Goal: Find contact information: Find contact information

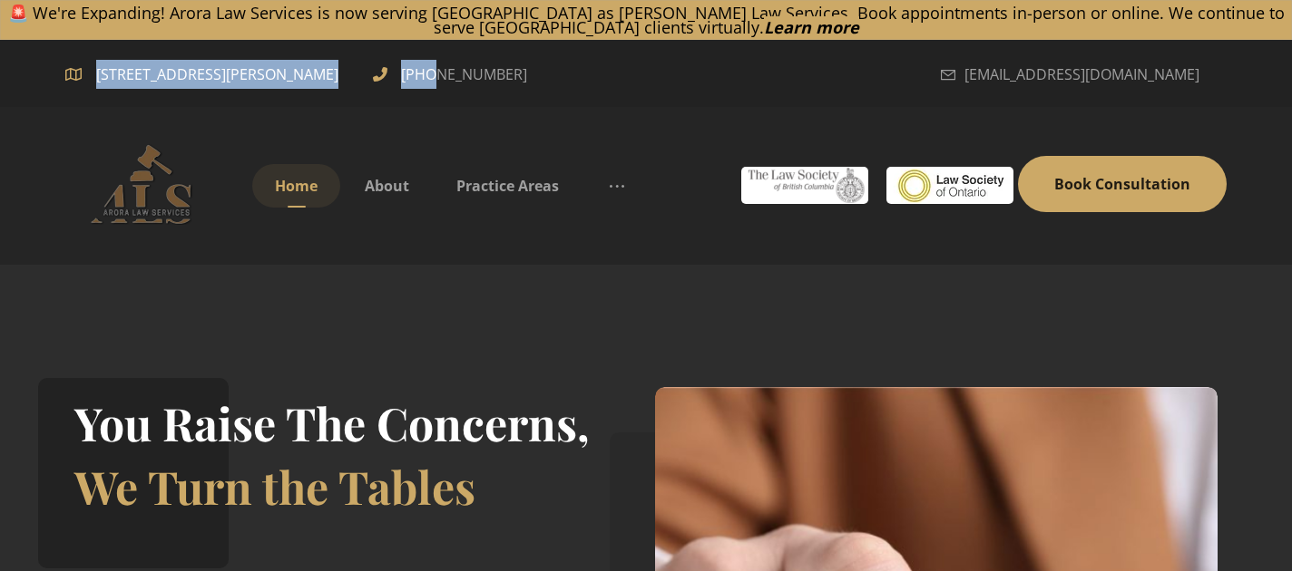
drag, startPoint x: 661, startPoint y: 72, endPoint x: 557, endPoint y: 79, distance: 104.6
click at [557, 79] on div "[STREET_ADDRESS][PERSON_NAME] [PHONE_NUMBER]" at bounding box center [420, 73] width 710 height 31
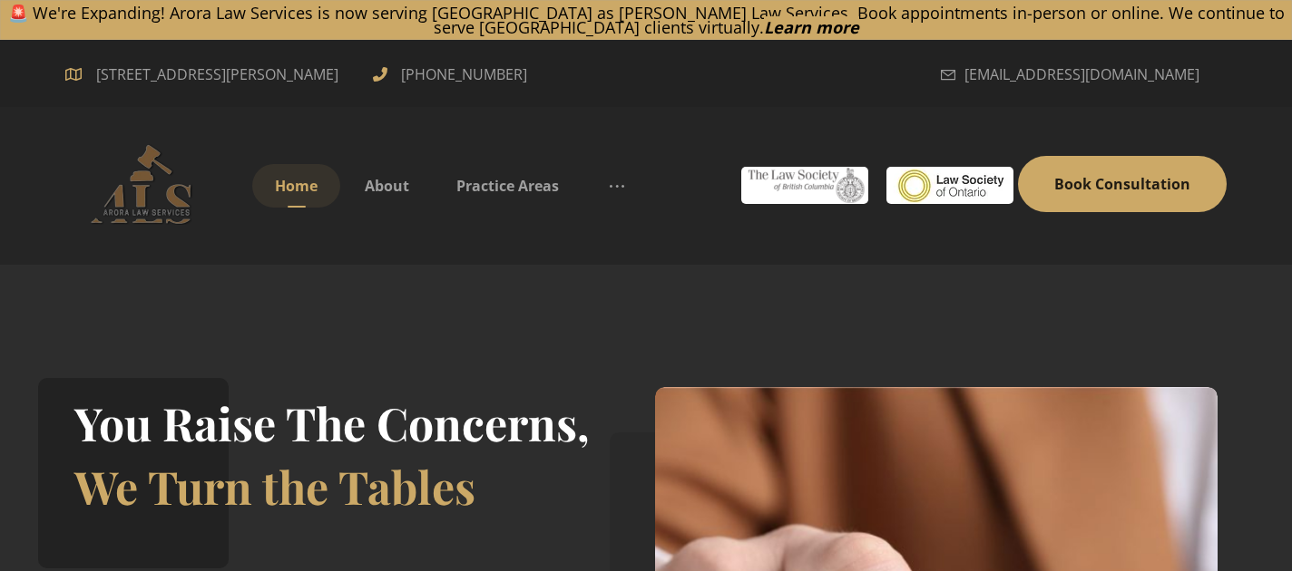
click at [698, 93] on div "[STREET_ADDRESS][PERSON_NAME] [PHONE_NUMBER] [EMAIL_ADDRESS][DOMAIN_NAME]" at bounding box center [646, 73] width 1292 height 67
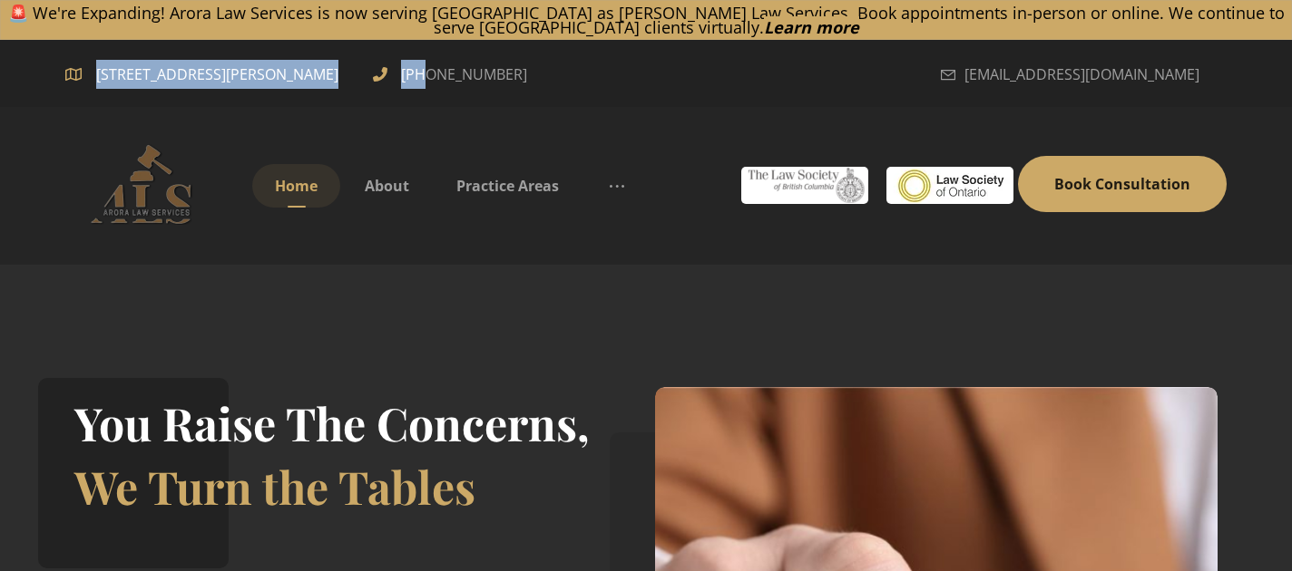
drag, startPoint x: 638, startPoint y: 76, endPoint x: 551, endPoint y: 78, distance: 87.1
click at [551, 78] on div "[STREET_ADDRESS][PERSON_NAME] [PHONE_NUMBER]" at bounding box center [420, 73] width 710 height 31
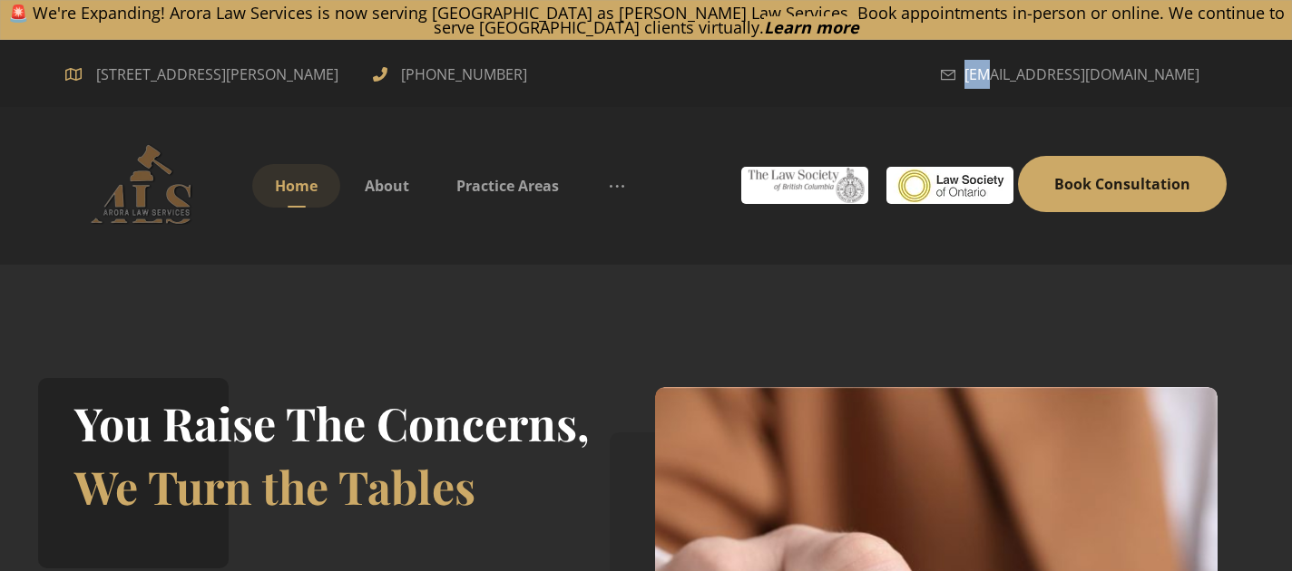
drag, startPoint x: 1214, startPoint y: 77, endPoint x: 1014, endPoint y: 77, distance: 200.4
click at [1014, 77] on div "[EMAIL_ADDRESS][DOMAIN_NAME]" at bounding box center [1000, 73] width 451 height 31
click at [989, 102] on div "[STREET_ADDRESS][PERSON_NAME] [PHONE_NUMBER] [EMAIL_ADDRESS][DOMAIN_NAME]" at bounding box center [646, 73] width 1292 height 67
drag, startPoint x: 990, startPoint y: 76, endPoint x: 1197, endPoint y: 78, distance: 207.7
click at [1197, 78] on div "[EMAIL_ADDRESS][DOMAIN_NAME]" at bounding box center [1070, 73] width 258 height 31
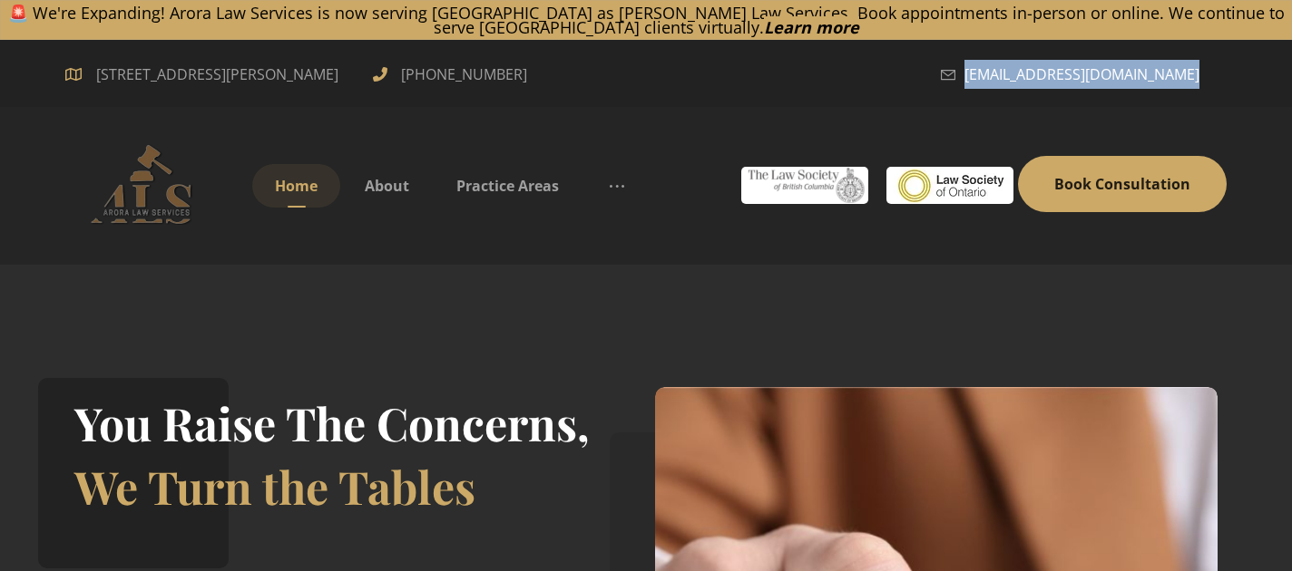
copy span "[EMAIL_ADDRESS][DOMAIN_NAME]"
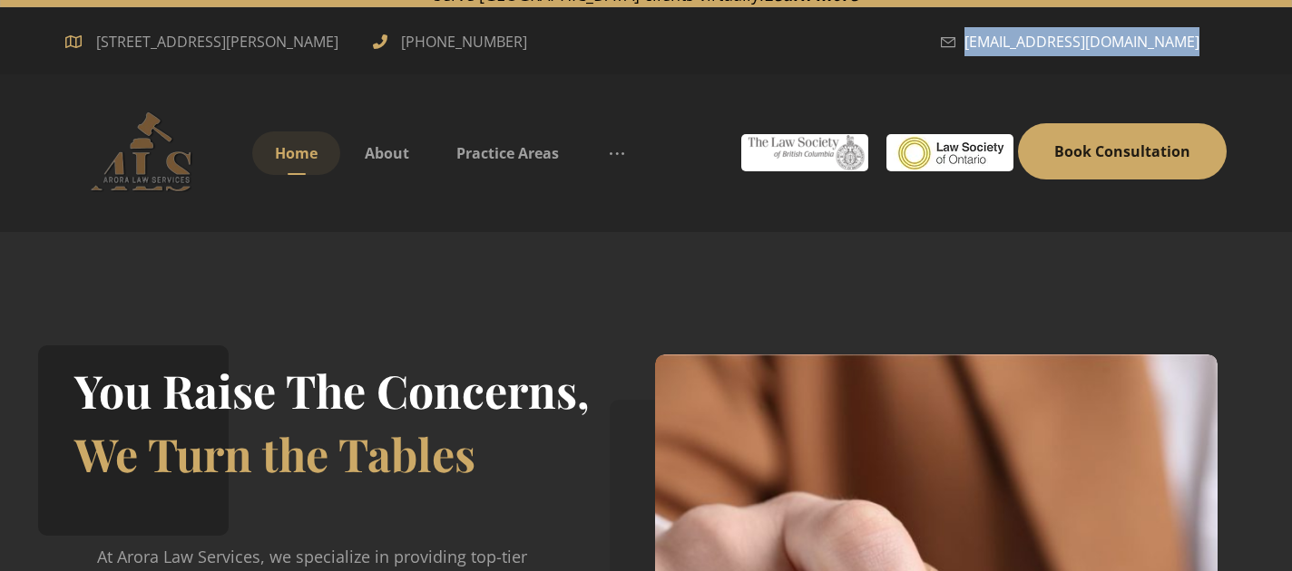
scroll to position [28, 0]
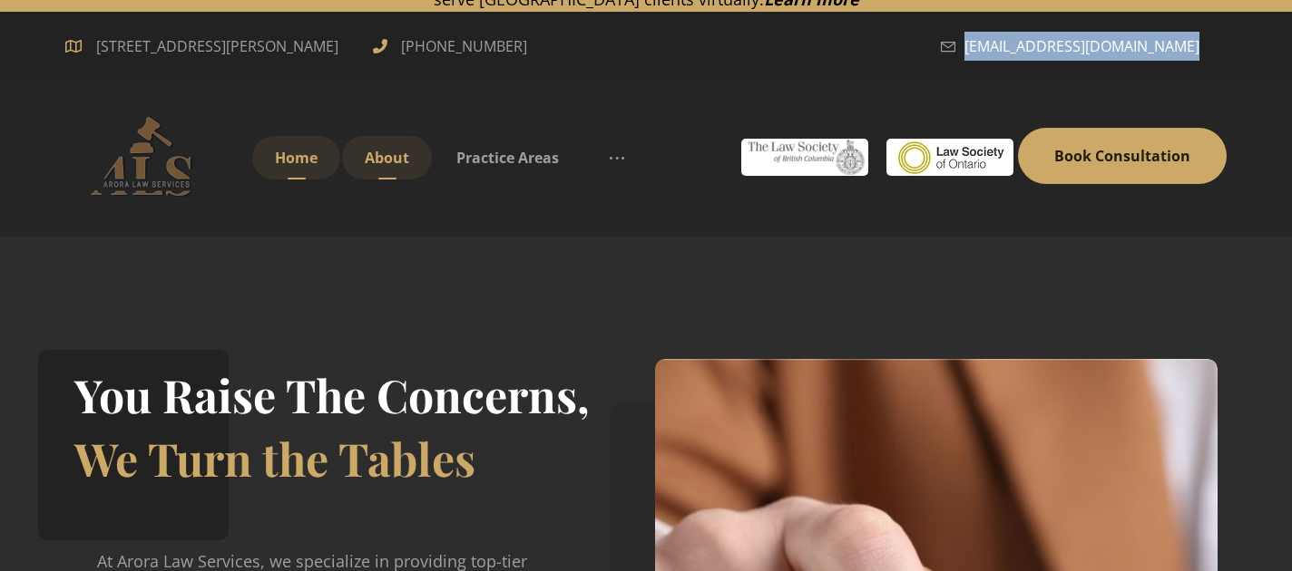
click at [388, 163] on span "About" at bounding box center [387, 158] width 44 height 20
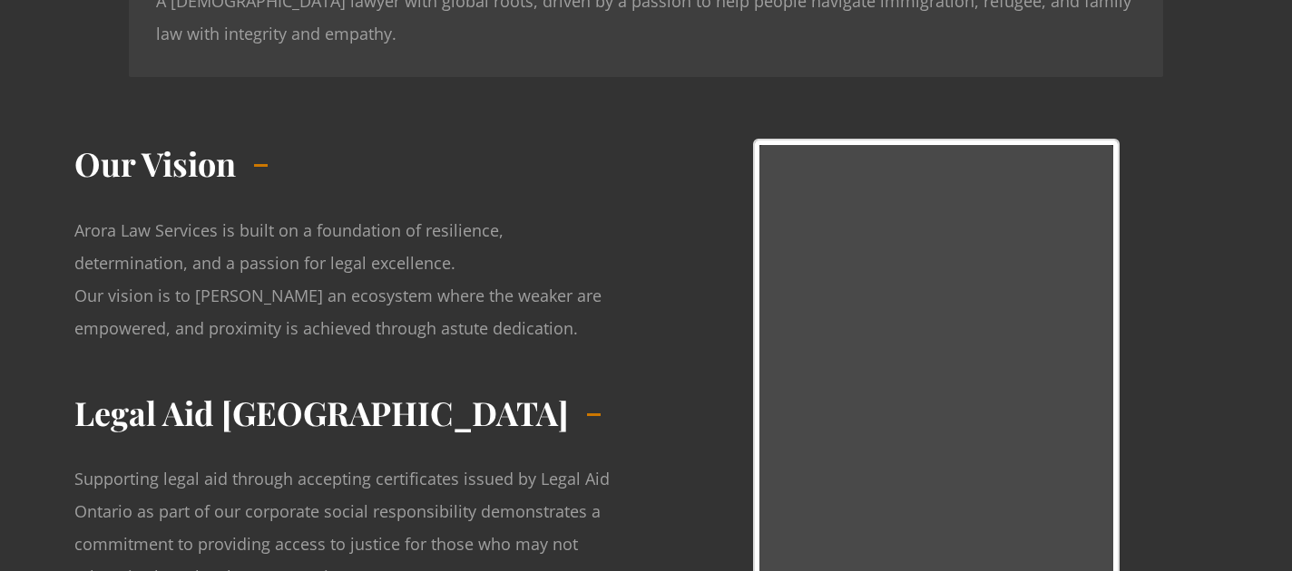
scroll to position [580, 0]
